Goal: Find contact information: Find contact information

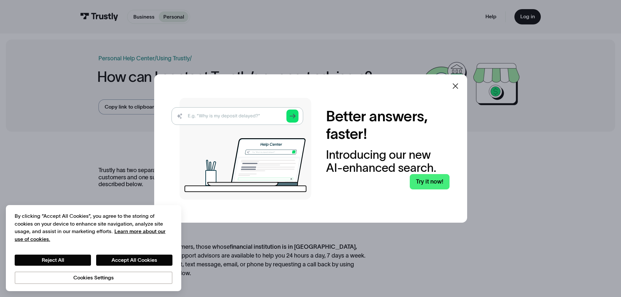
click at [457, 84] on icon at bounding box center [456, 86] width 8 height 8
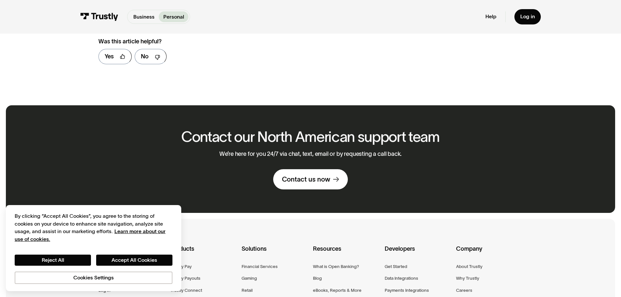
scroll to position [342, 0]
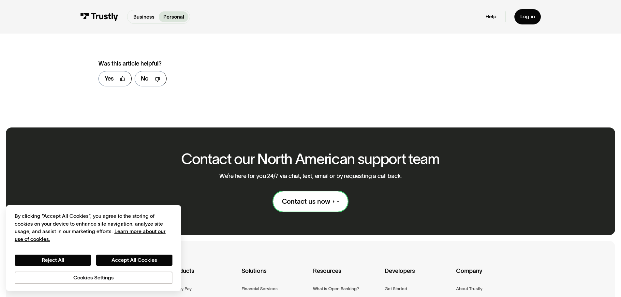
click at [316, 206] on div "Contact us now" at bounding box center [306, 201] width 48 height 8
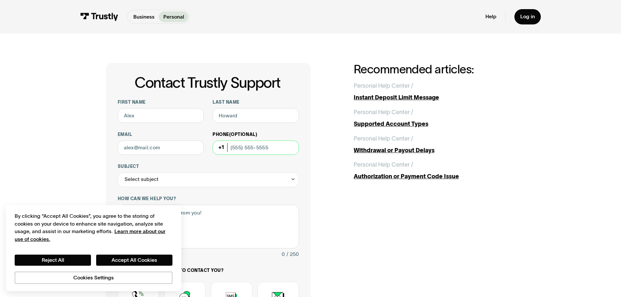
click at [254, 155] on input "Phone (Optional)" at bounding box center [256, 148] width 86 height 15
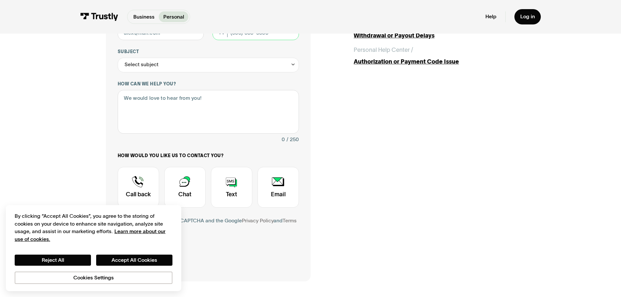
scroll to position [130, 0]
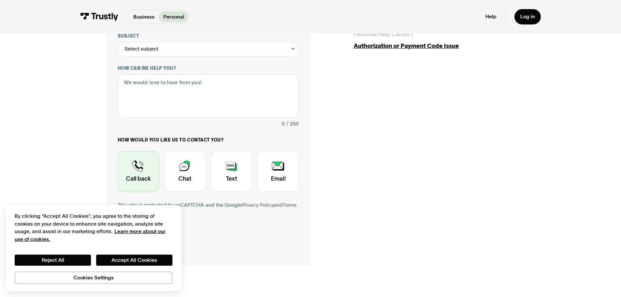
click at [145, 177] on div "Contact Trustly Support" at bounding box center [138, 171] width 41 height 41
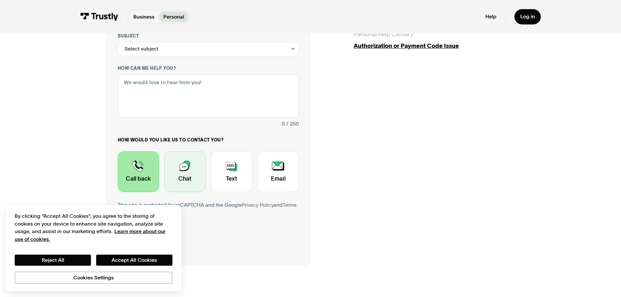
click at [179, 177] on div "Contact Trustly Support" at bounding box center [184, 171] width 41 height 41
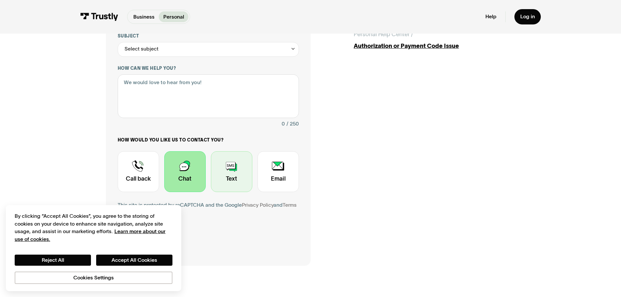
click at [221, 181] on div "Contact Trustly Support" at bounding box center [231, 171] width 41 height 41
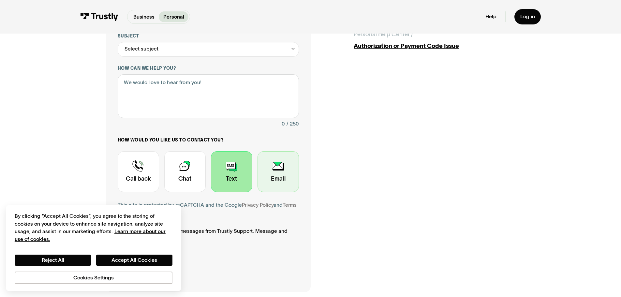
drag, startPoint x: 277, startPoint y: 180, endPoint x: 317, endPoint y: 178, distance: 40.2
click at [277, 180] on div "Contact Trustly Support" at bounding box center [278, 171] width 41 height 41
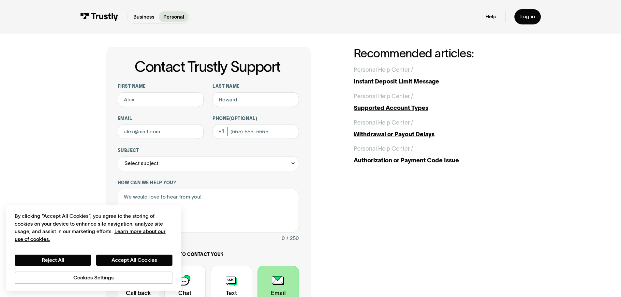
scroll to position [0, 0]
